Goal: Task Accomplishment & Management: Complete application form

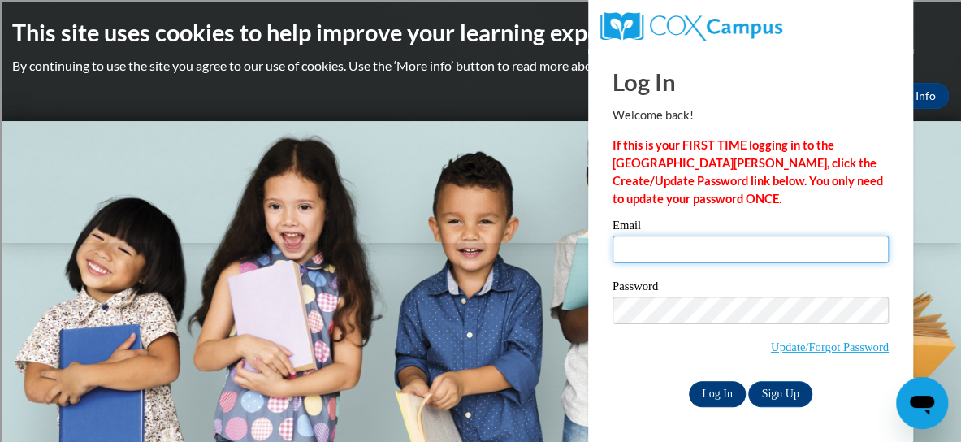
type input "[EMAIL_ADDRESS][DOMAIN_NAME]"
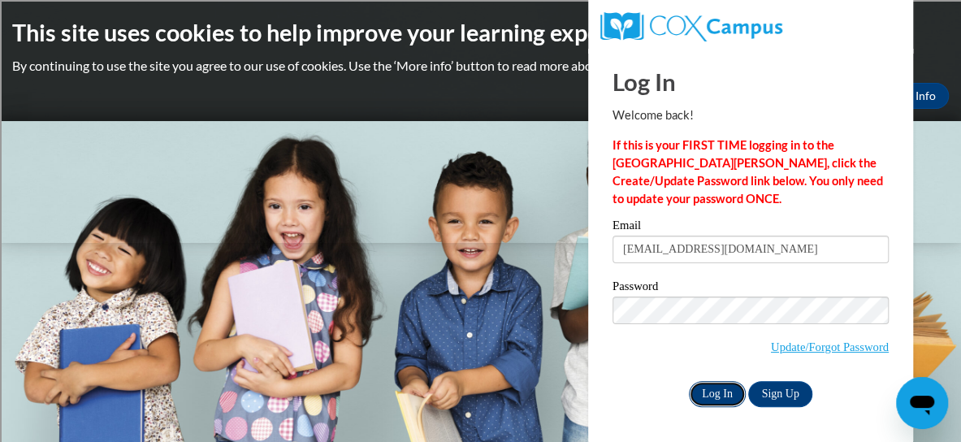
click at [710, 391] on input "Log In" at bounding box center [717, 394] width 57 height 26
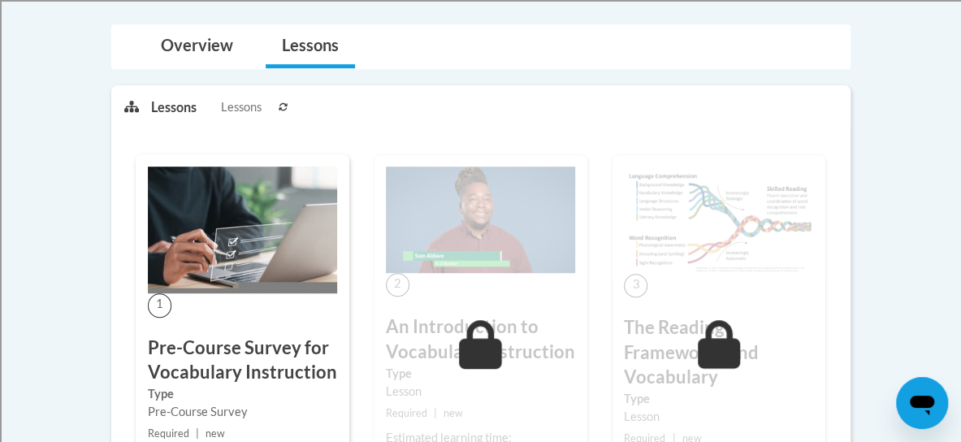
scroll to position [149, 0]
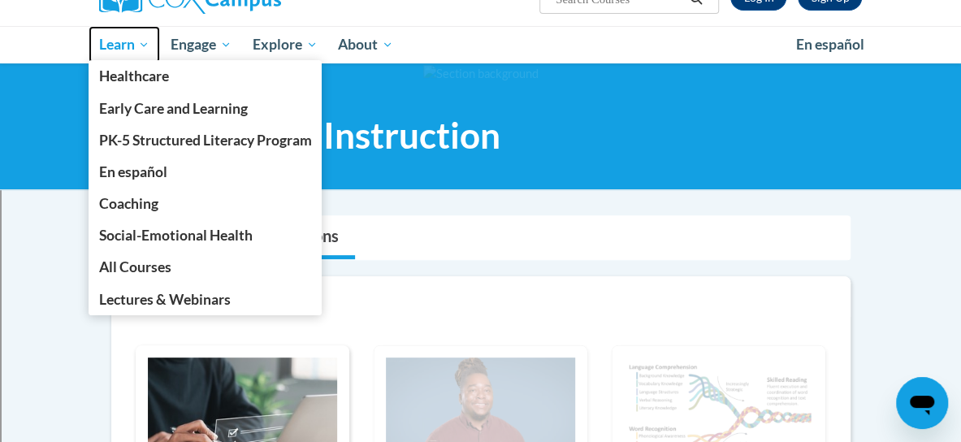
drag, startPoint x: 315, startPoint y: 17, endPoint x: 132, endPoint y: 48, distance: 185.3
click at [132, 48] on span "Learn" at bounding box center [123, 44] width 51 height 19
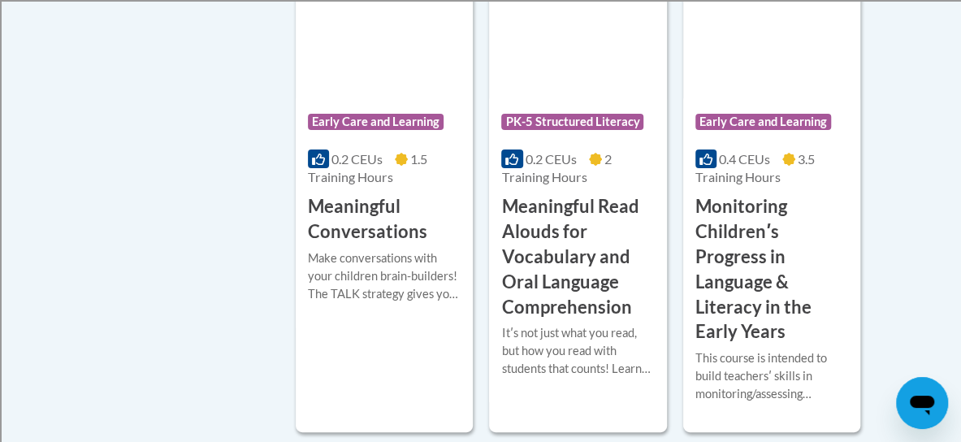
scroll to position [2889, 0]
